Goal: Check status: Check status

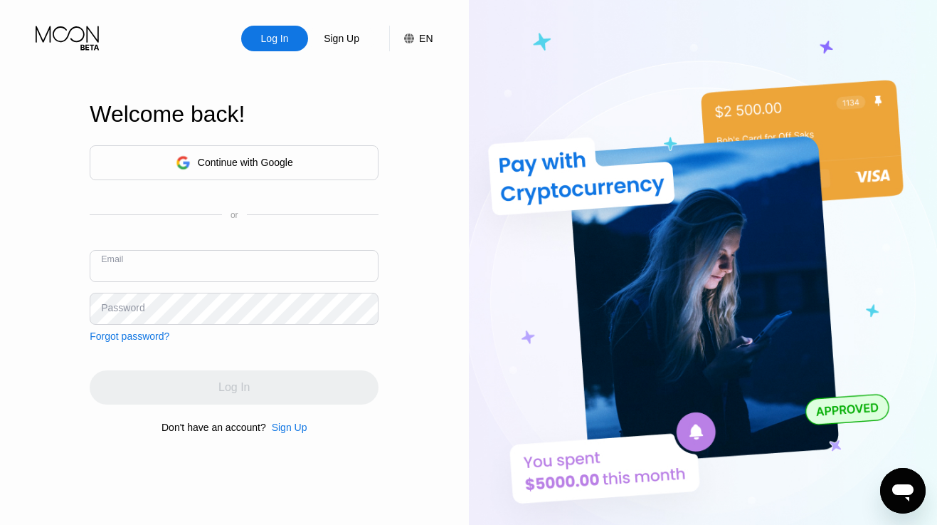
paste input "[EMAIL_ADDRESS][DOMAIN_NAME]"
type input "[EMAIL_ADDRESS][DOMAIN_NAME]"
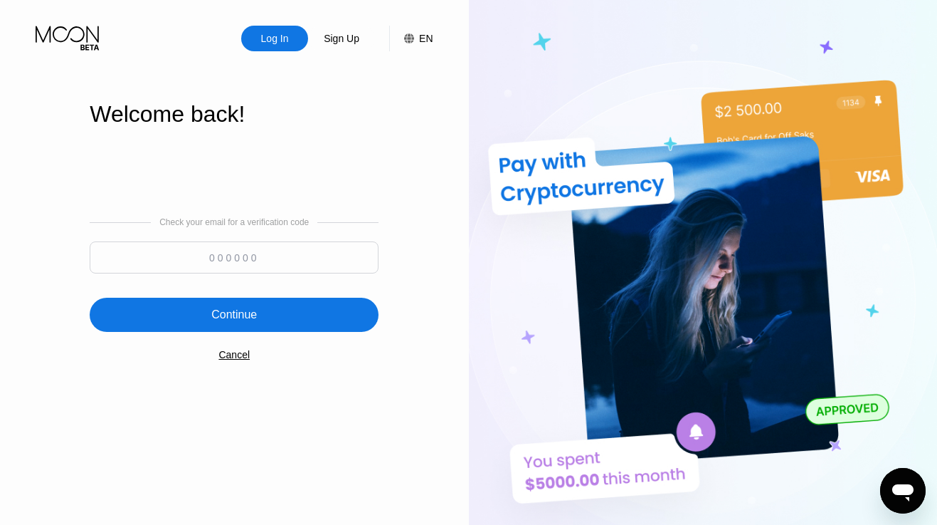
click at [277, 259] on input at bounding box center [234, 257] width 289 height 32
type input "459039"
click at [248, 315] on div "Continue" at bounding box center [234, 314] width 46 height 14
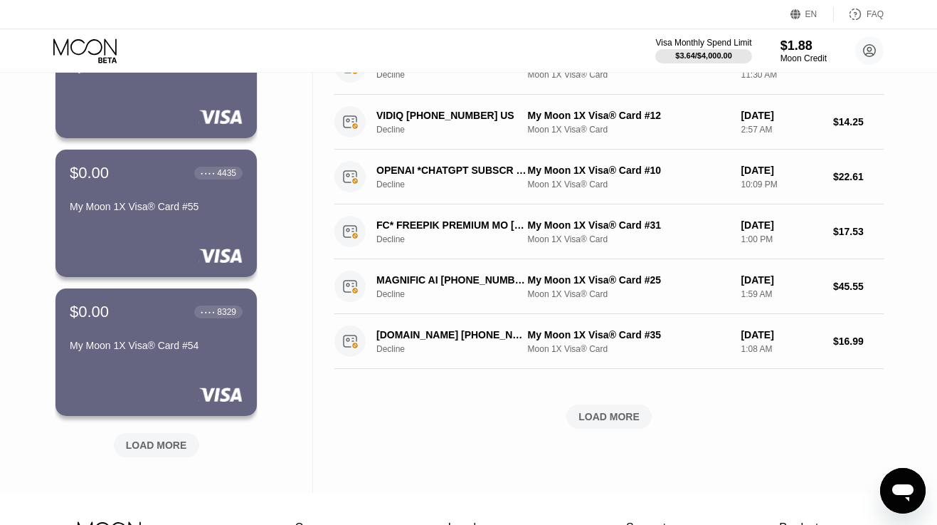
scroll to position [448, 0]
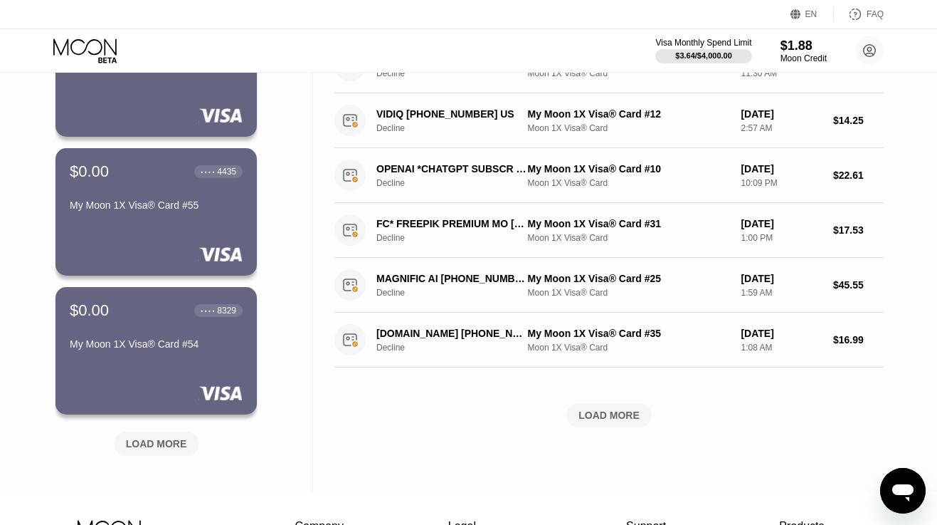
click at [159, 431] on div "LOAD MORE" at bounding box center [156, 441] width 107 height 30
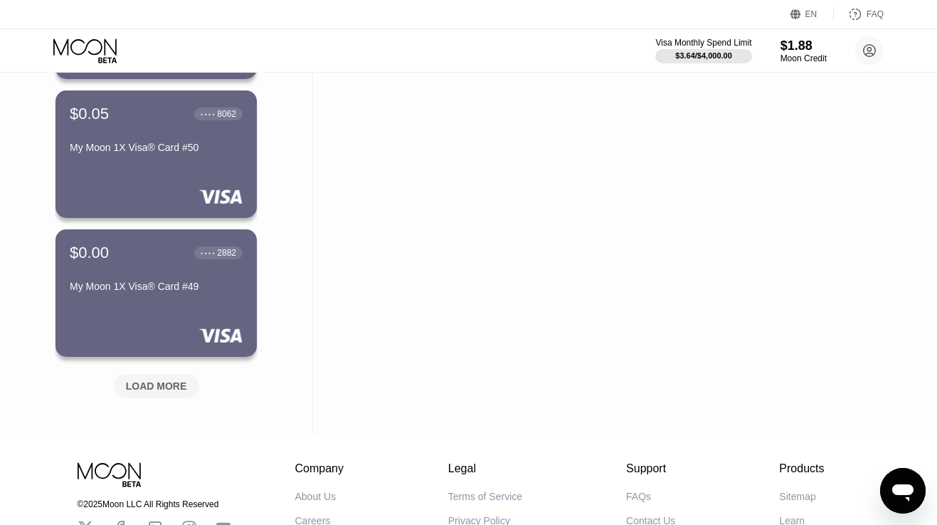
scroll to position [1213, 0]
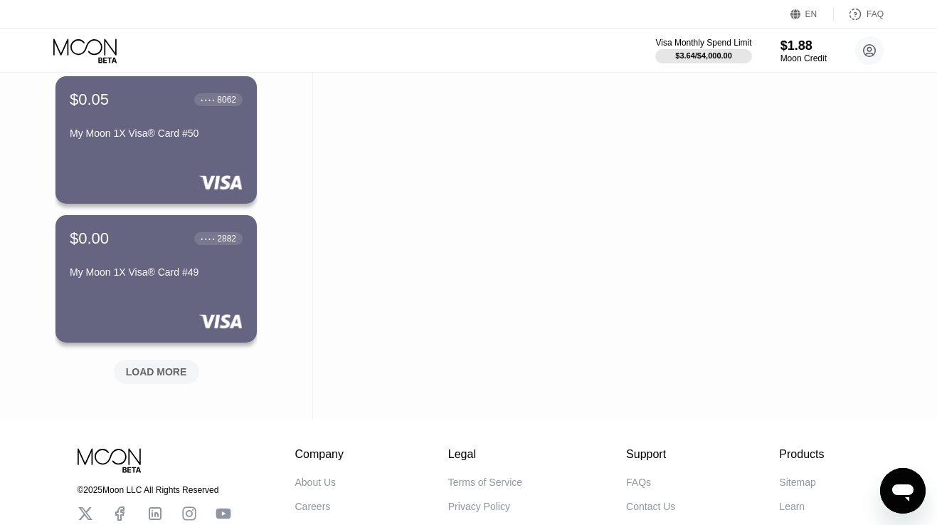
click at [168, 364] on div "LOAD MORE" at bounding box center [156, 371] width 85 height 24
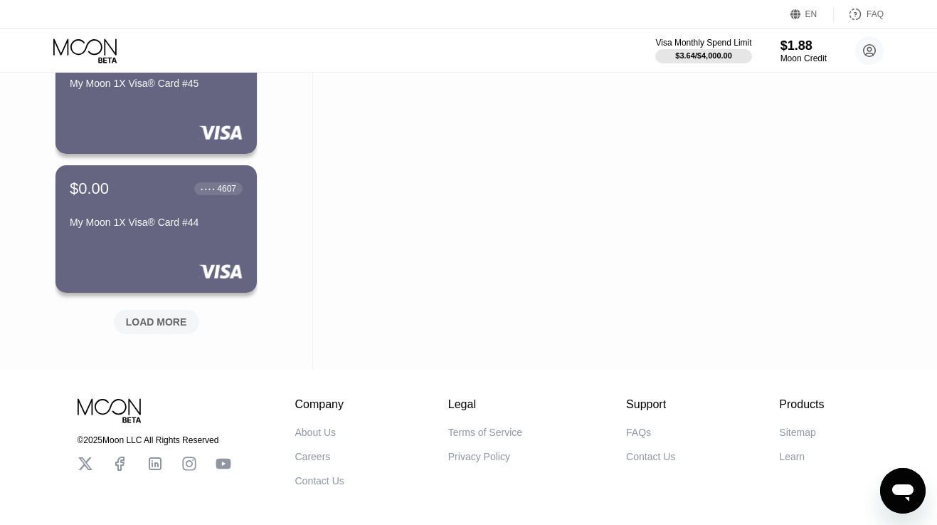
scroll to position [1978, 0]
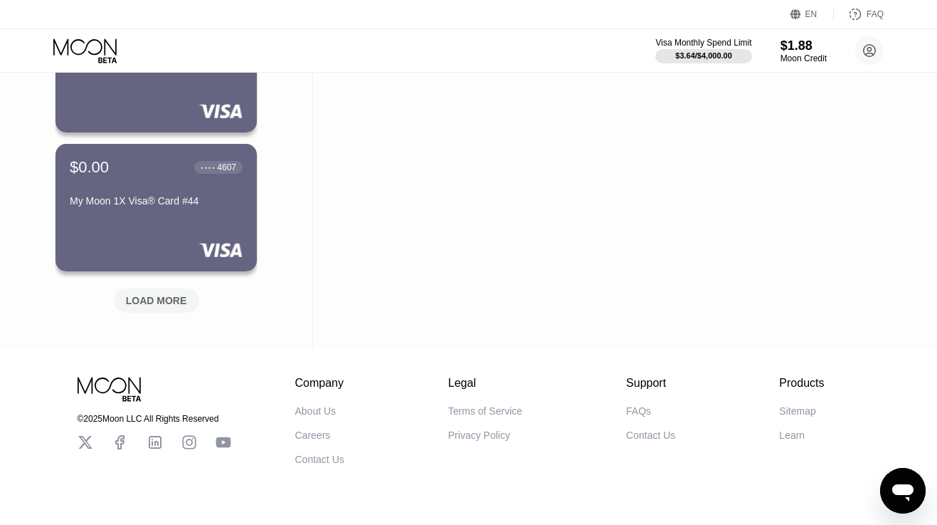
click at [183, 298] on div "LOAD MORE" at bounding box center [156, 300] width 61 height 13
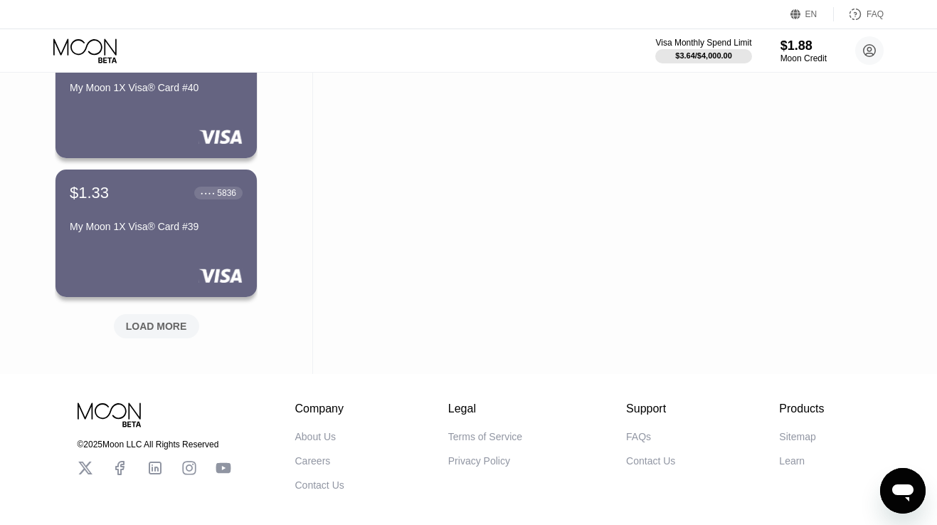
scroll to position [2689, 0]
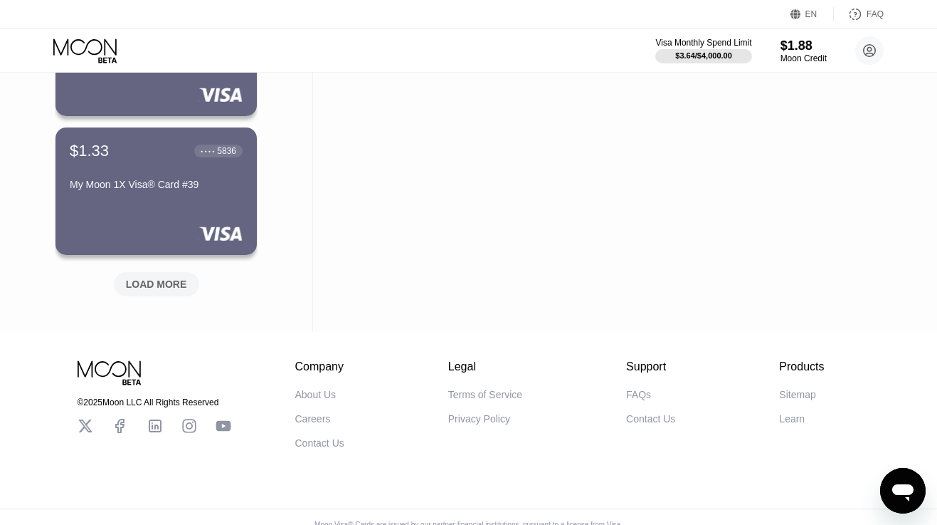
click at [162, 288] on div "LOAD MORE" at bounding box center [156, 284] width 61 height 13
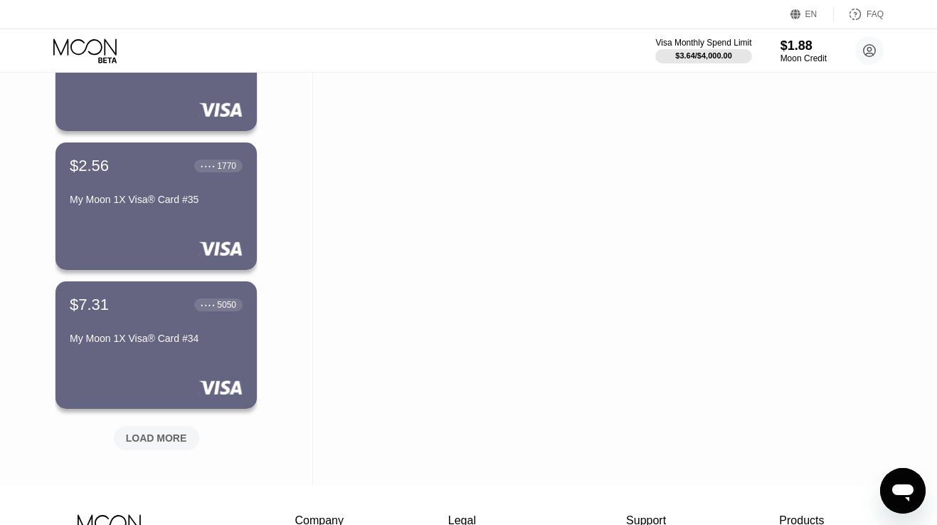
scroll to position [3230, 0]
click at [157, 433] on div "LOAD MORE" at bounding box center [156, 437] width 61 height 13
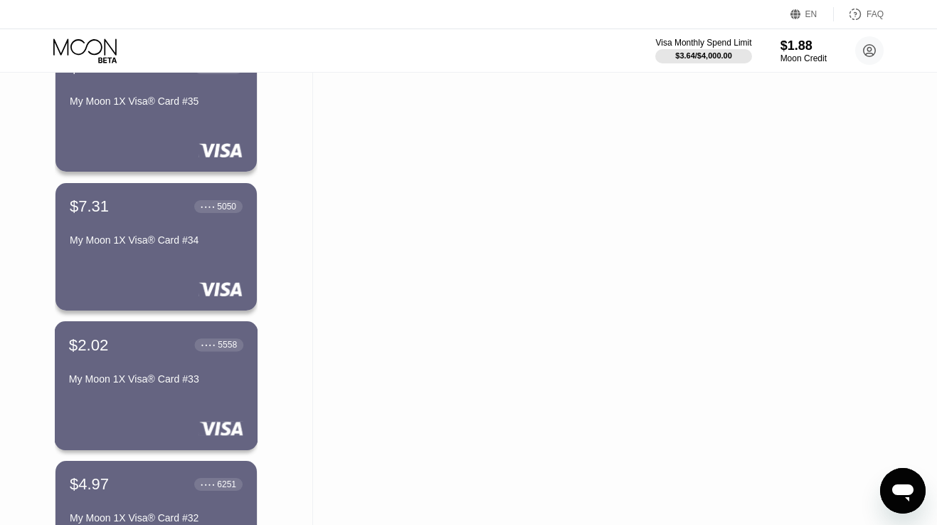
scroll to position [3326, 0]
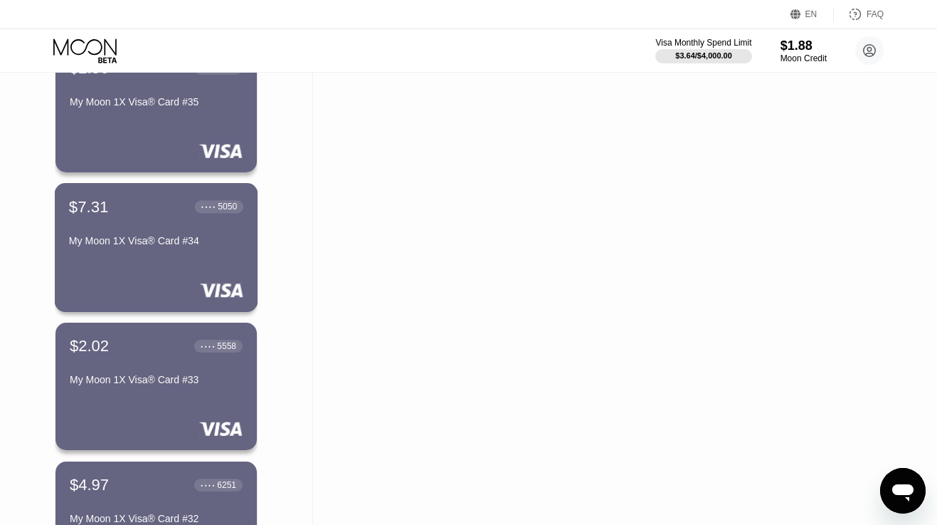
click at [175, 246] on div "My Moon 1X Visa® Card #34" at bounding box center [156, 240] width 174 height 11
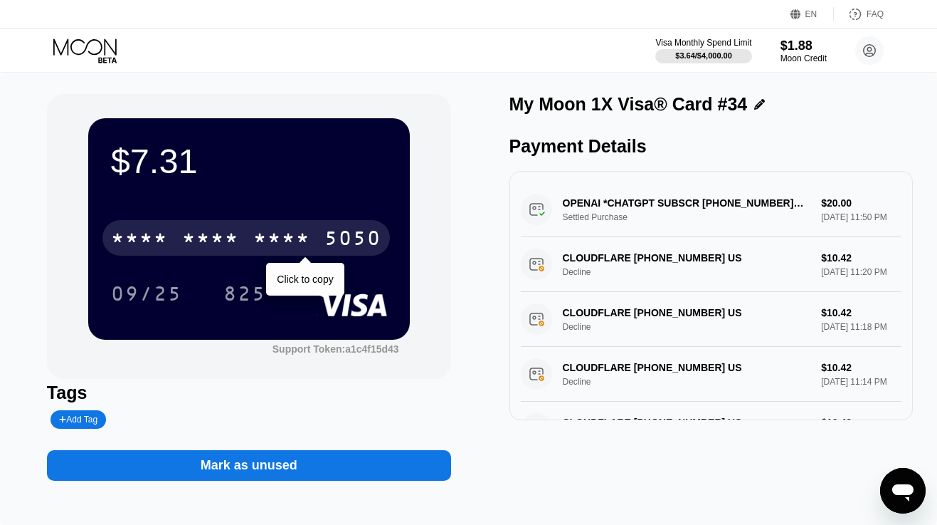
click at [223, 237] on div "* * * *" at bounding box center [210, 239] width 57 height 23
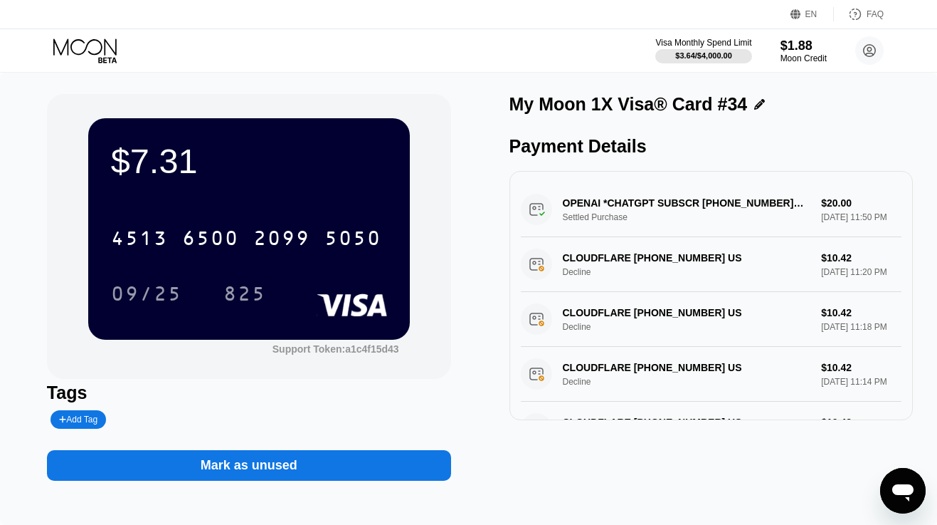
click at [93, 49] on icon at bounding box center [86, 50] width 66 height 25
